Goal: Check status

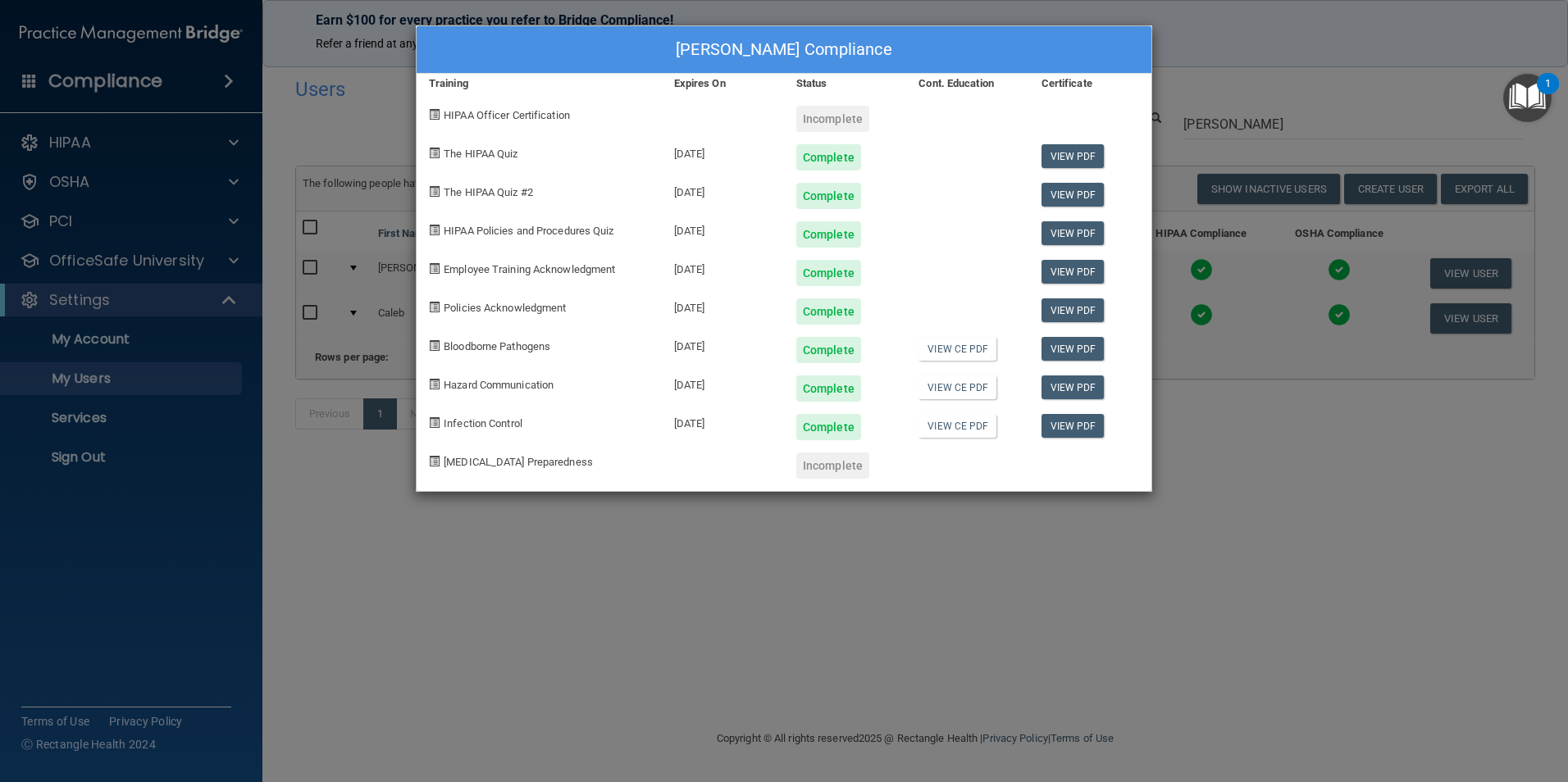
select select "20"
click at [1192, 616] on div "[PERSON_NAME] Compliance Training Expires On Status Cont. Education Certificate…" at bounding box center [784, 391] width 1568 height 782
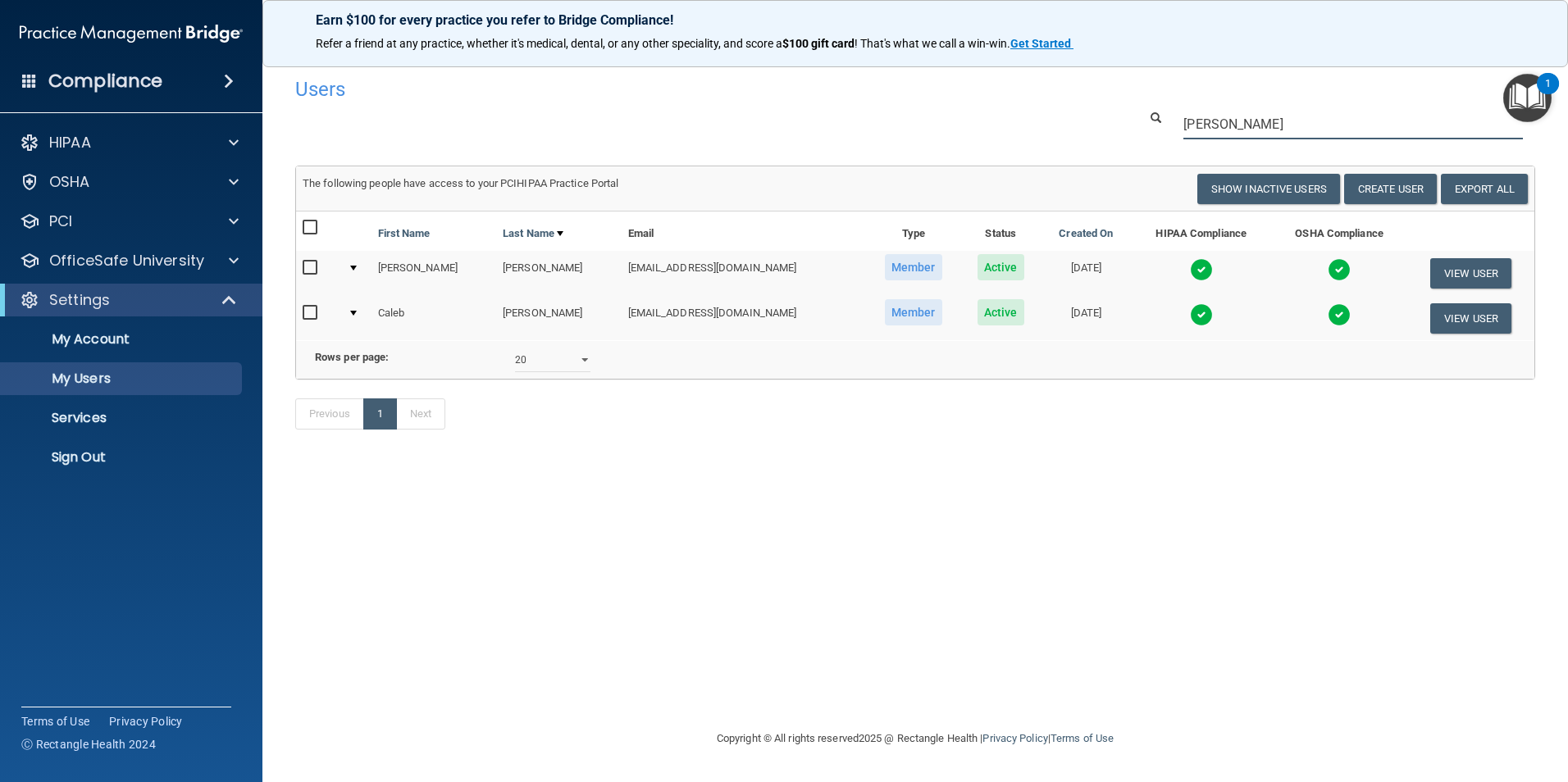
drag, startPoint x: 1243, startPoint y: 118, endPoint x: 1062, endPoint y: 105, distance: 181.5
click at [1062, 105] on div "Users Success! New user created. × Error! The user couldn't be created. × Succe…" at bounding box center [916, 263] width 1240 height 387
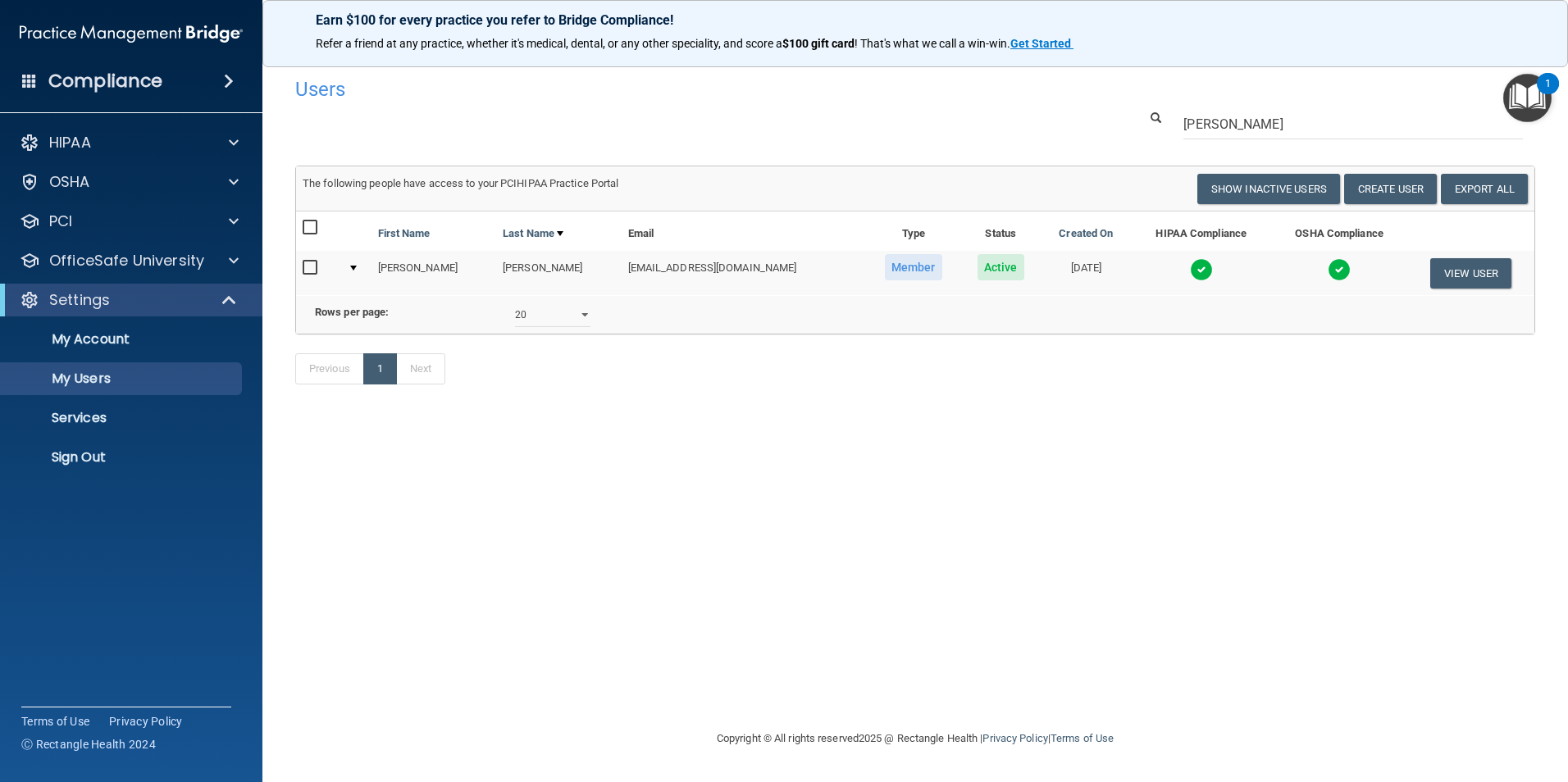
click at [1191, 276] on img at bounding box center [1202, 270] width 23 height 23
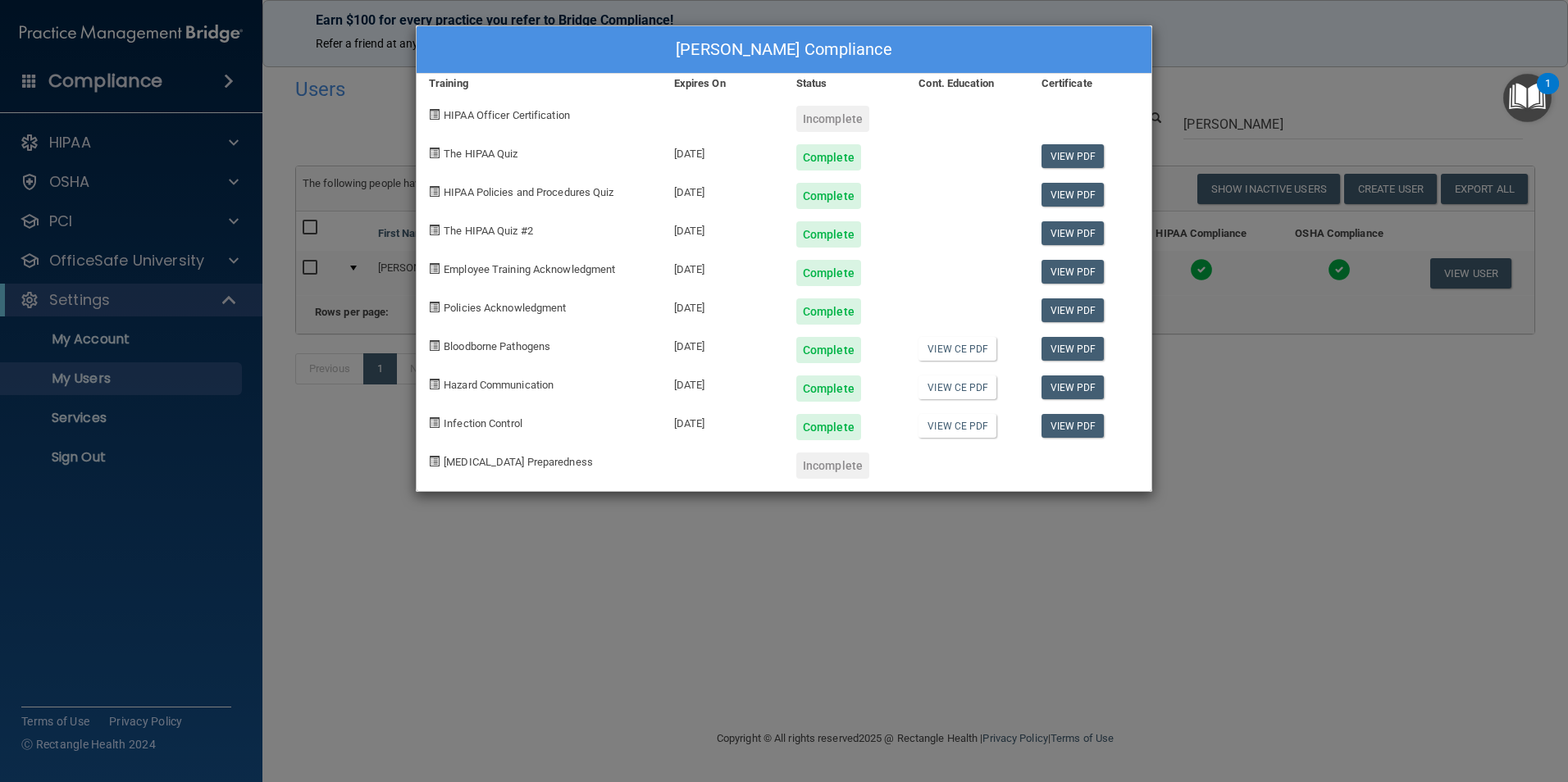
click at [1103, 650] on div "[PERSON_NAME] Compliance Training Expires On Status Cont. Education Certificate…" at bounding box center [784, 391] width 1568 height 782
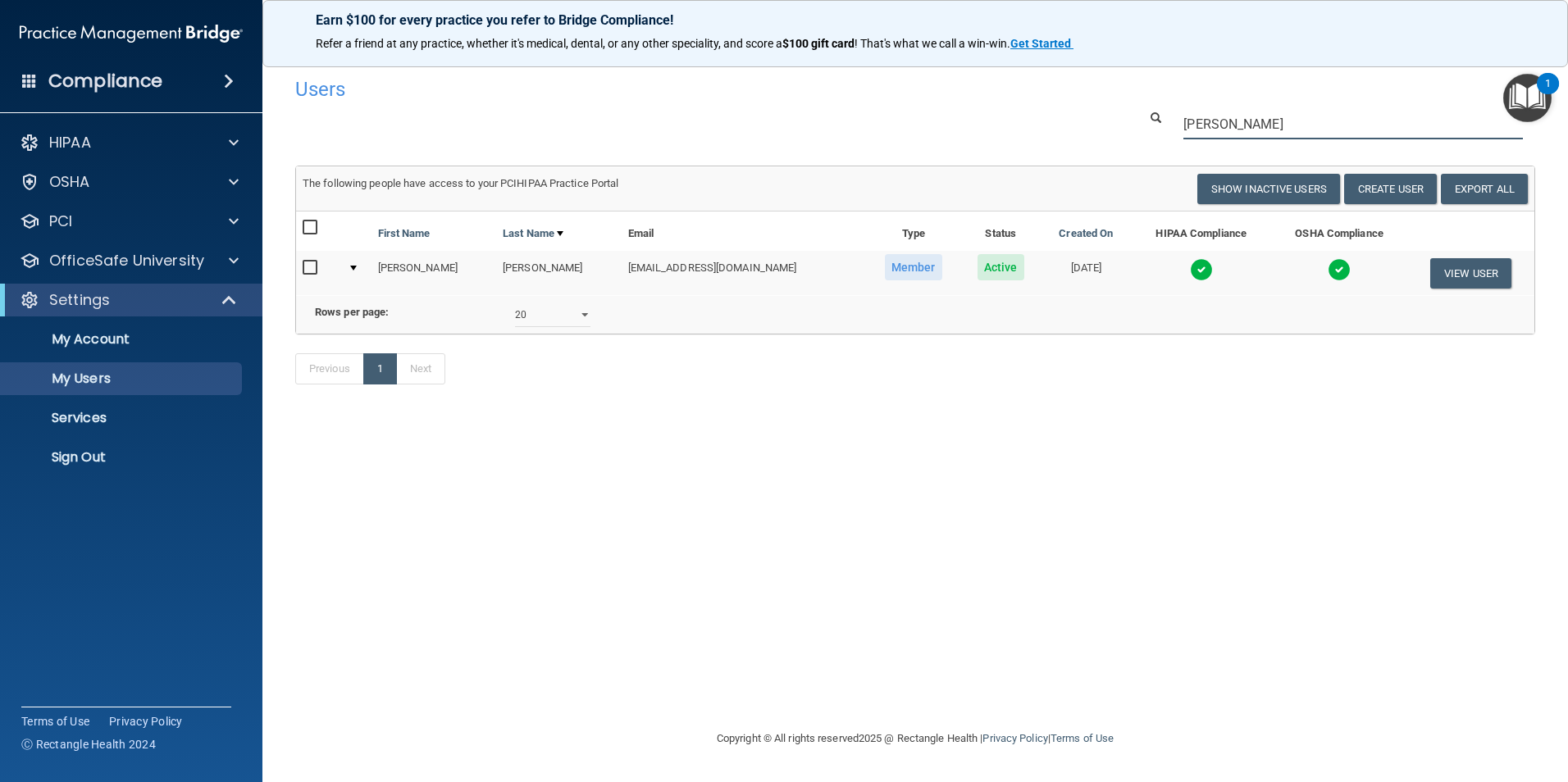
drag, startPoint x: 1280, startPoint y: 114, endPoint x: 888, endPoint y: 46, distance: 397.9
click at [888, 46] on div "Earn $100 for every practice you refer to Bridge Compliance! Refer a friend at …" at bounding box center [916, 391] width 1306 height 782
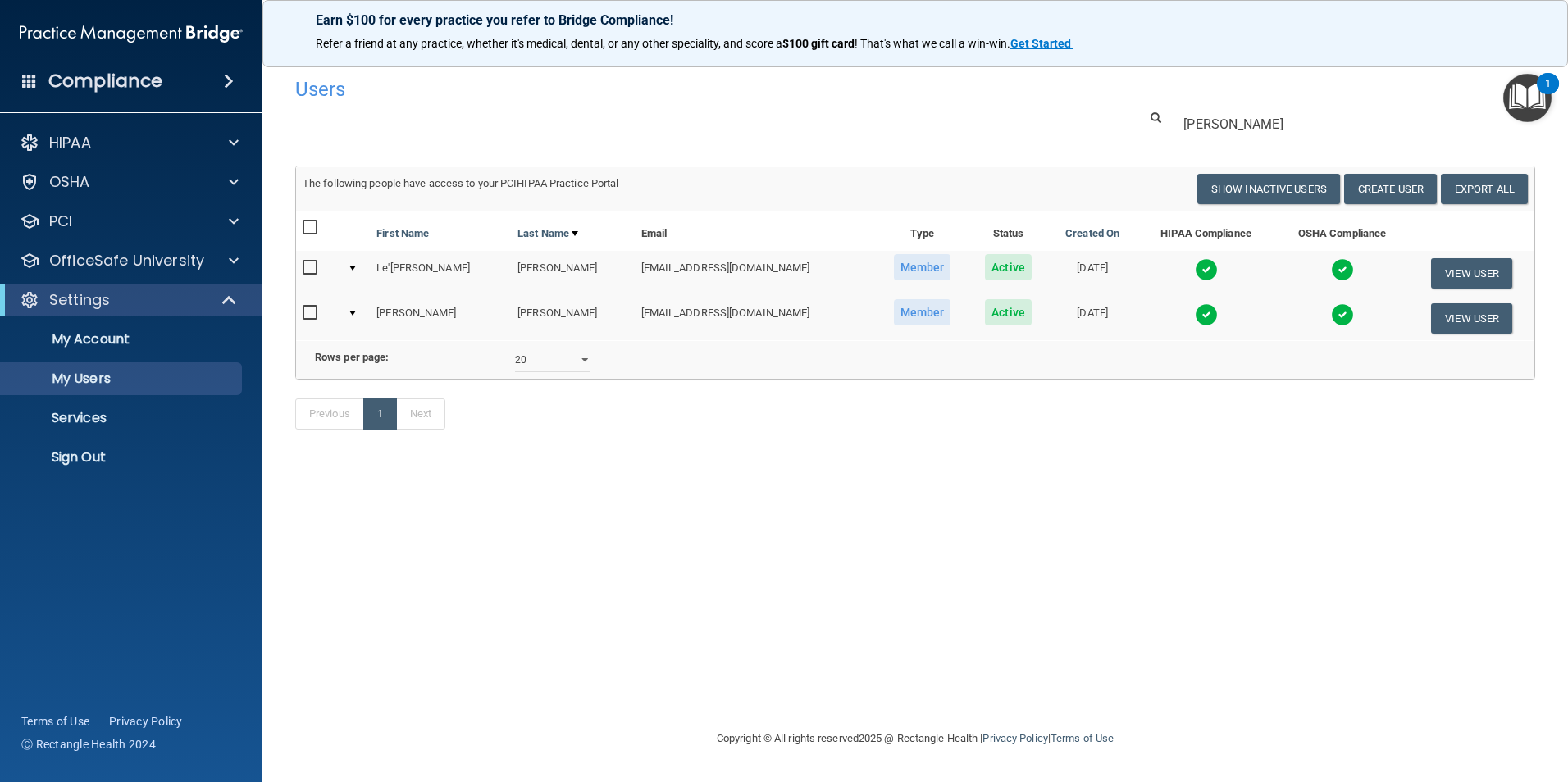
click at [1195, 266] on img at bounding box center [1207, 270] width 23 height 23
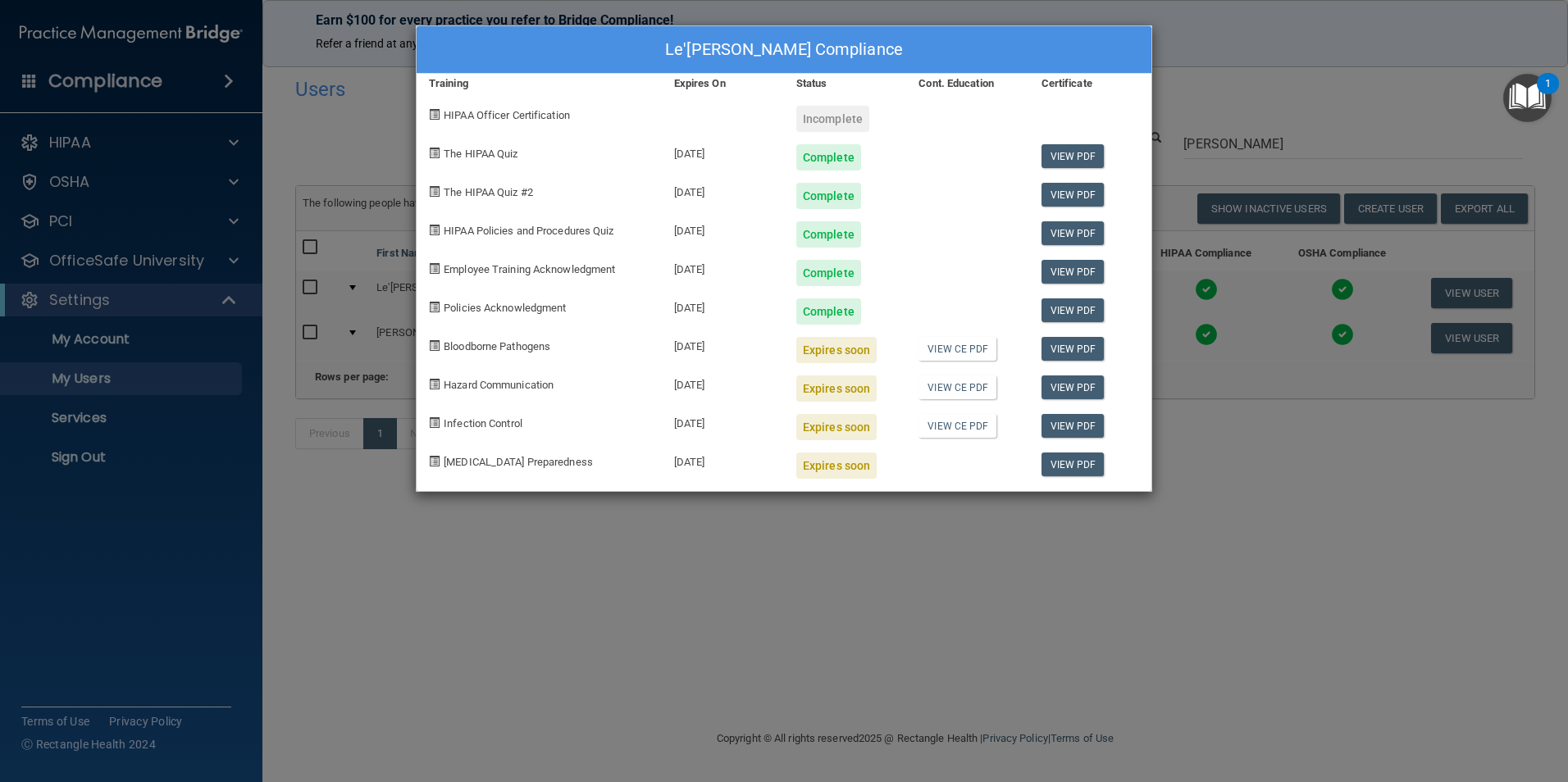
click at [1284, 518] on div "Le'[PERSON_NAME] Compliance Training Expires On Status Cont. Education Certific…" at bounding box center [784, 391] width 1568 height 782
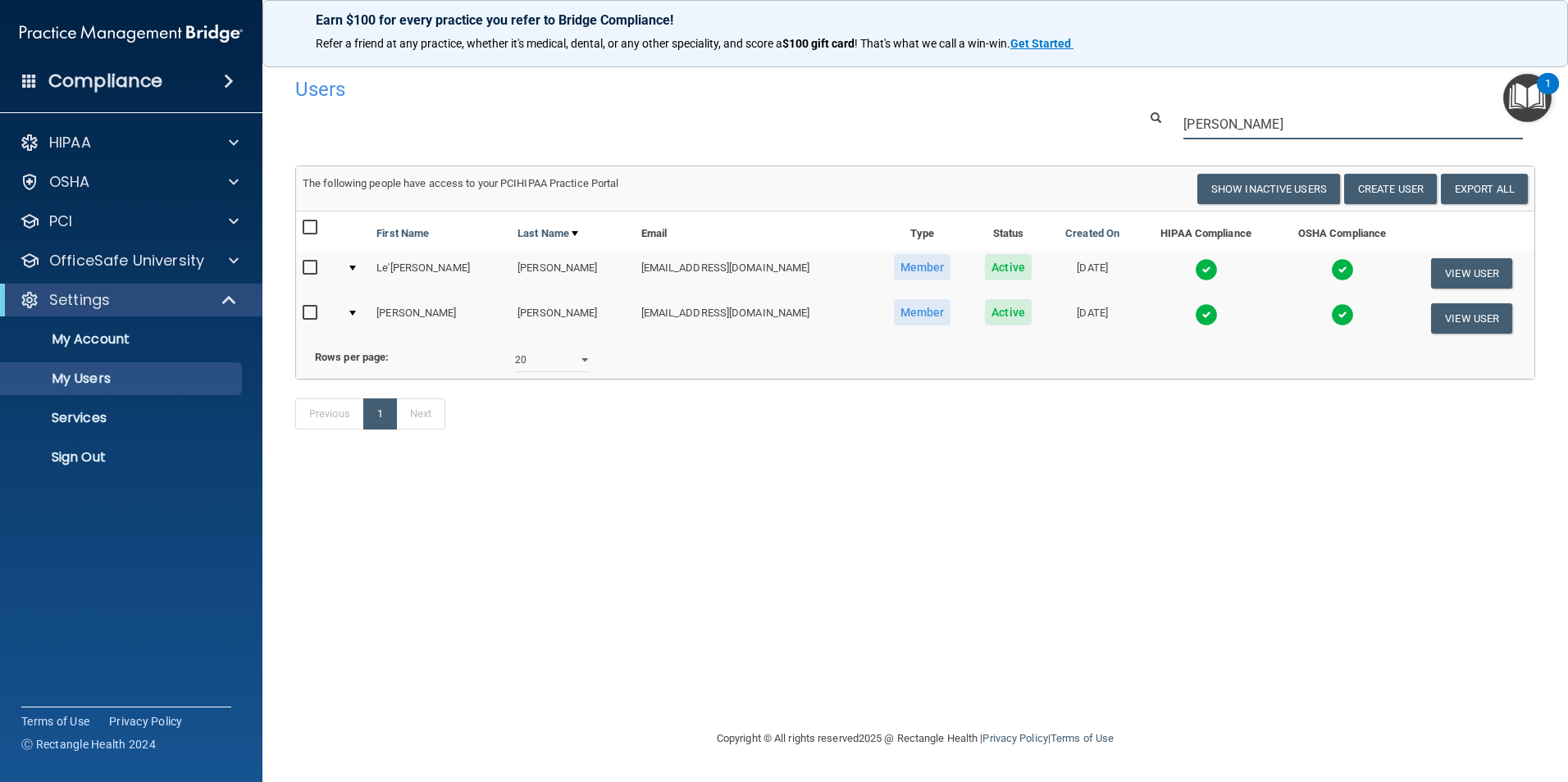
drag, startPoint x: 1247, startPoint y: 117, endPoint x: 1080, endPoint y: 101, distance: 167.8
click at [1080, 101] on div "Users Success! New user created. × Error! The user couldn't be created. × Succe…" at bounding box center [916, 263] width 1240 height 387
type input "[GEOGRAPHIC_DATA]"
click at [1197, 311] on img at bounding box center [1209, 315] width 23 height 23
